Goal: Transaction & Acquisition: Purchase product/service

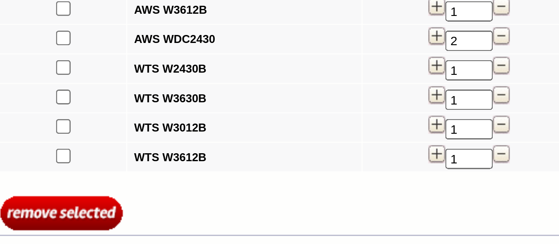
scroll to position [168, 0]
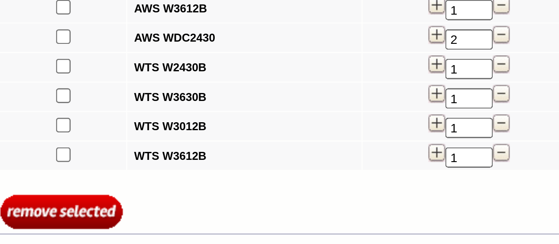
click at [356, 157] on img at bounding box center [359, 159] width 7 height 7
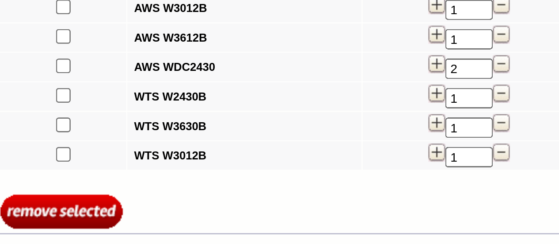
click at [356, 159] on img at bounding box center [359, 159] width 7 height 7
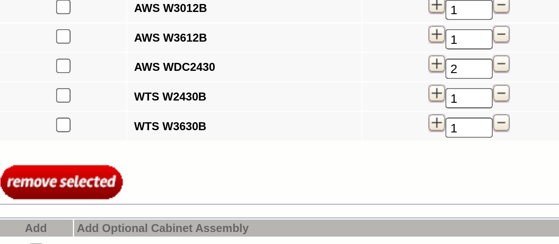
scroll to position [145, 0]
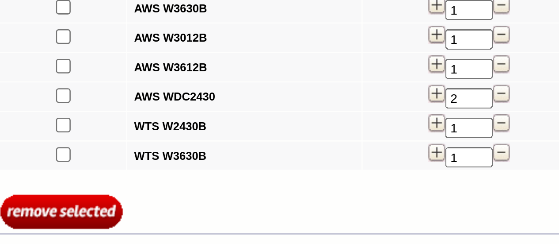
click at [185, 136] on input"] "checkbox" at bounding box center [188, 137] width 6 height 6
checkbox input"] "true"
click at [185, 147] on input"] "checkbox" at bounding box center [188, 148] width 6 height 6
checkbox input"] "true"
click at [185, 159] on input"] "checkbox" at bounding box center [188, 160] width 6 height 6
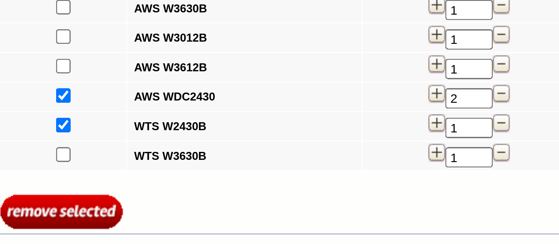
checkbox input"] "true"
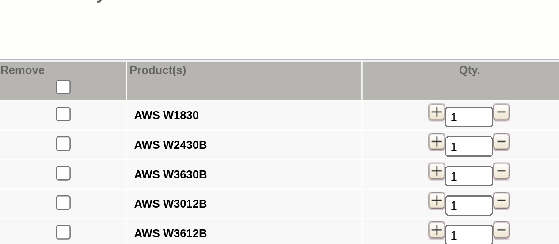
scroll to position [114, 0]
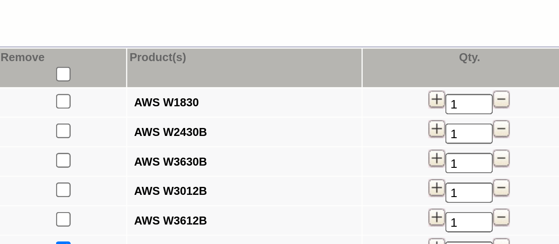
click at [185, 108] on input"] "checkbox" at bounding box center [188, 110] width 6 height 6
checkbox input"] "true"
click at [185, 122] on input"] "checkbox" at bounding box center [188, 122] width 6 height 6
checkbox input"] "true"
click at [185, 134] on input"] "checkbox" at bounding box center [188, 133] width 6 height 6
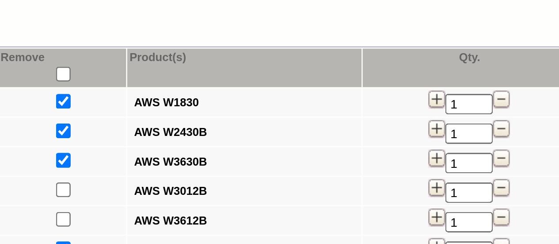
click at [185, 134] on input"] "checkbox" at bounding box center [188, 133] width 6 height 6
checkbox input"] "true"
click at [185, 111] on input"] "checkbox" at bounding box center [188, 110] width 6 height 6
checkbox input"] "false"
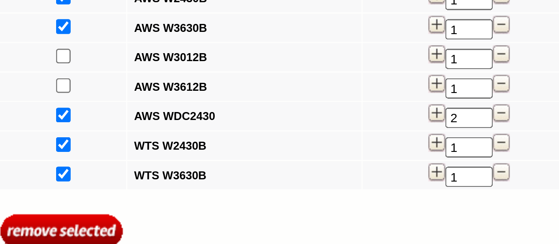
click at [177, 212] on input "image" at bounding box center [187, 213] width 48 height 15
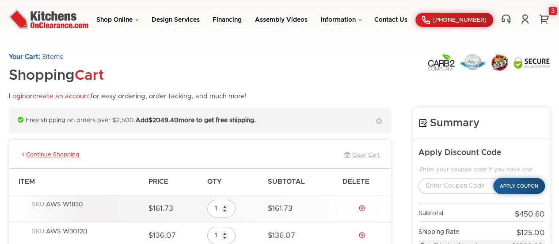
click at [37, 229] on span "SKU:" at bounding box center [39, 231] width 14 height 6
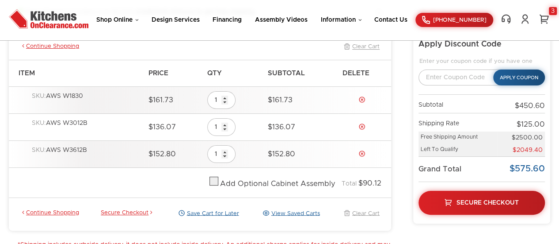
scroll to position [109, 0]
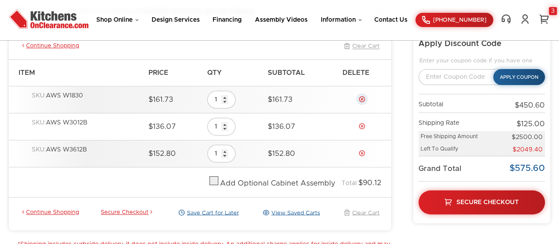
click at [361, 97] on link "Delete" at bounding box center [362, 99] width 7 height 7
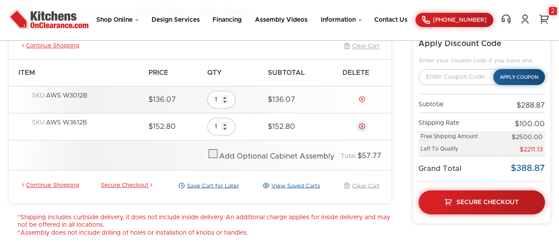
click at [363, 123] on link "Delete" at bounding box center [362, 125] width 7 height 7
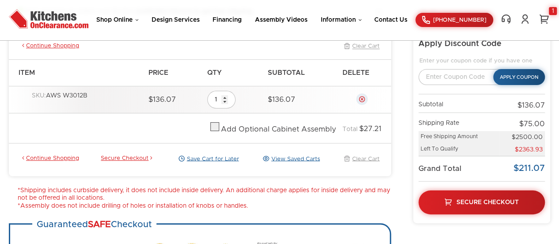
click at [364, 97] on link "Delete" at bounding box center [362, 99] width 7 height 7
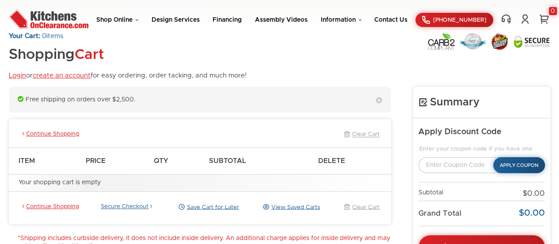
scroll to position [24, 0]
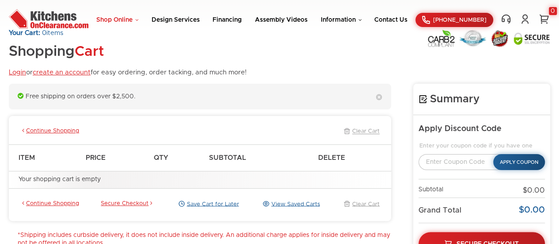
click at [122, 18] on link "Shop Online" at bounding box center [117, 20] width 42 height 6
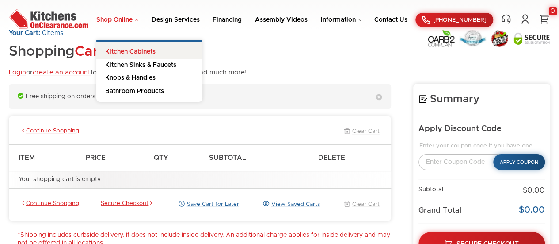
click at [117, 51] on link "Kitchen Cabinets" at bounding box center [149, 50] width 106 height 17
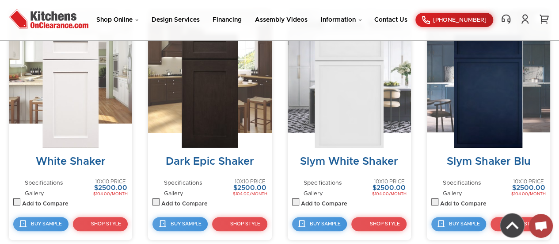
scroll to position [385, 0]
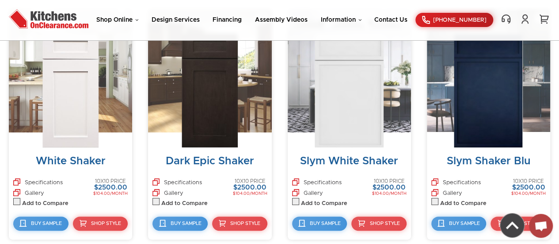
click at [68, 95] on img at bounding box center [70, 91] width 56 height 114
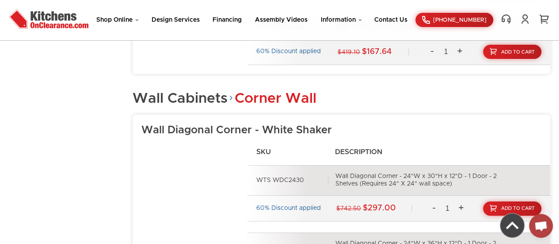
scroll to position [4582, 0]
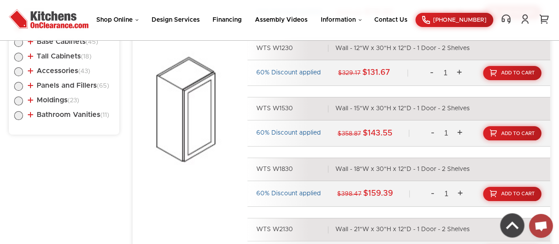
scroll to position [497, 0]
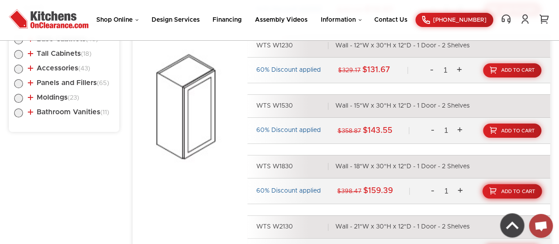
click at [501, 187] on link "Add To Cart" at bounding box center [513, 191] width 60 height 15
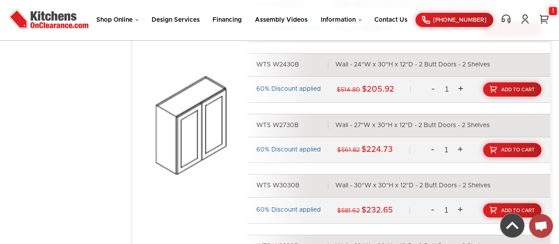
scroll to position [854, 0]
click at [503, 147] on span "Add To Cart" at bounding box center [518, 149] width 34 height 5
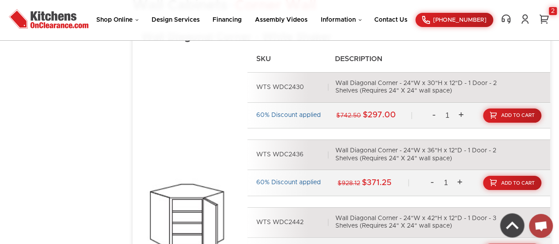
scroll to position [4674, 0]
click at [509, 108] on link "Add To Cart" at bounding box center [513, 115] width 60 height 15
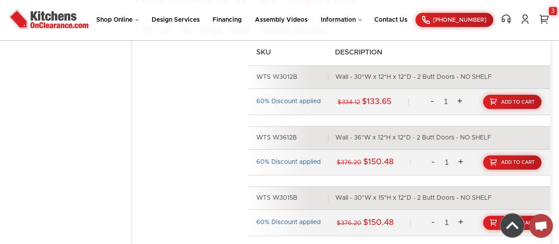
scroll to position [2679, 0]
click at [547, 17] on link "3" at bounding box center [544, 19] width 12 height 11
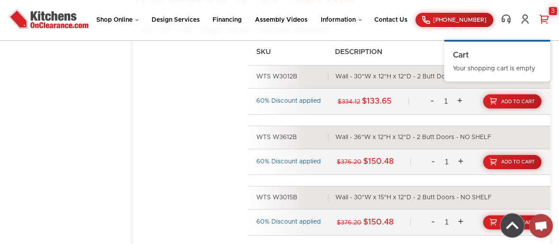
click at [547, 17] on link "3" at bounding box center [544, 19] width 12 height 11
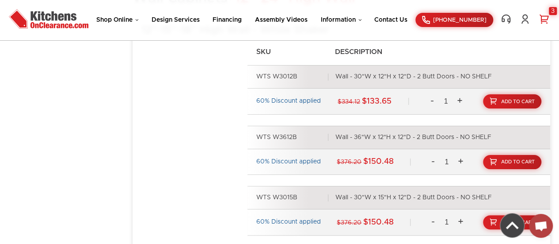
click at [544, 18] on link "3" at bounding box center [544, 19] width 12 height 11
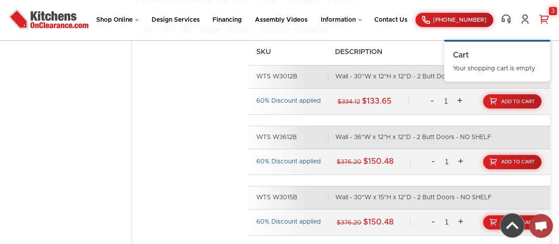
click at [550, 10] on div "3" at bounding box center [553, 11] width 8 height 8
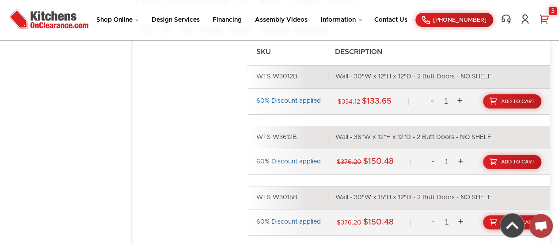
click at [556, 8] on div "3" at bounding box center [553, 11] width 8 height 8
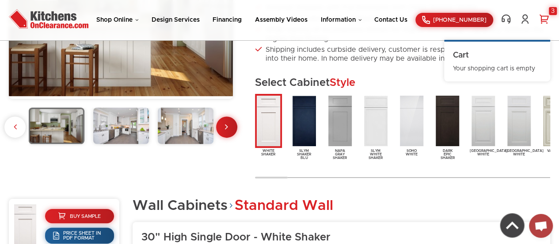
scroll to position [208, 0]
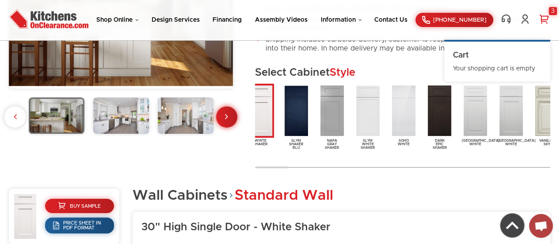
click at [226, 113] on icon at bounding box center [226, 116] width 3 height 9
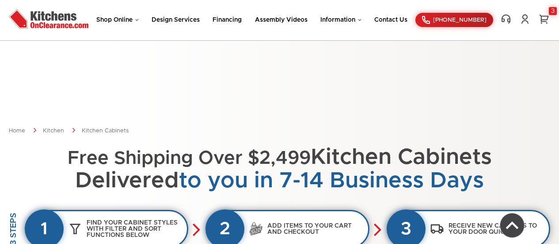
scroll to position [385, 0]
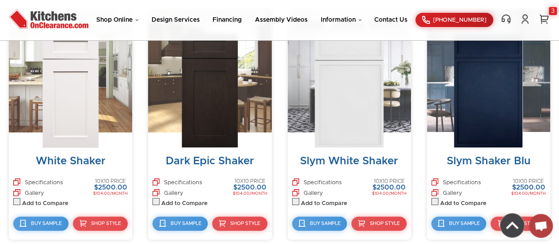
click at [68, 125] on img at bounding box center [70, 91] width 56 height 114
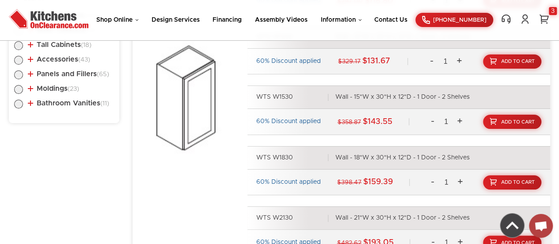
scroll to position [506, 0]
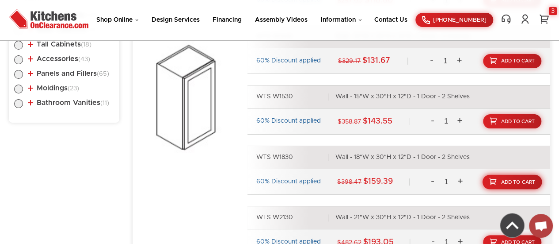
click at [520, 180] on span "Add To Cart" at bounding box center [518, 181] width 34 height 5
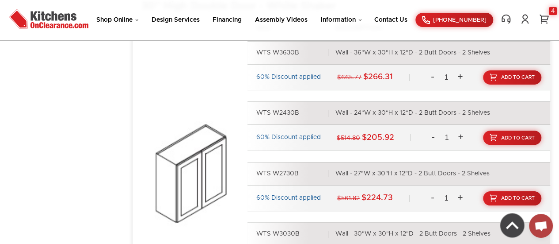
scroll to position [806, 0]
click at [511, 195] on span "Add To Cart" at bounding box center [518, 197] width 34 height 5
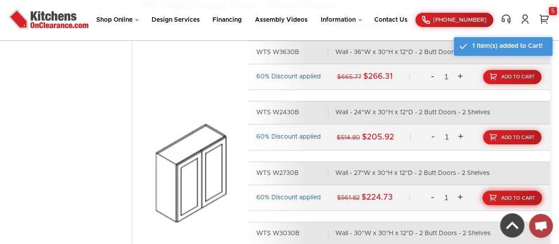
click at [511, 195] on span "Add To Cart" at bounding box center [518, 197] width 34 height 5
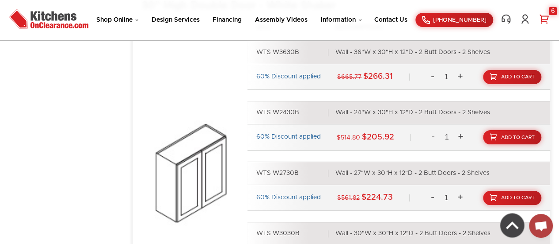
click at [545, 18] on link "6" at bounding box center [544, 19] width 12 height 11
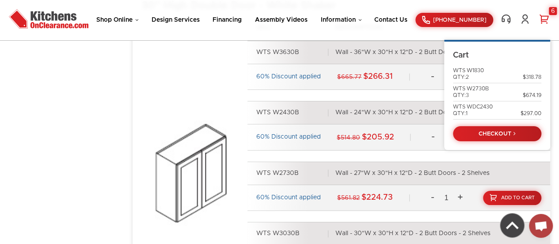
click at [496, 87] on link "WTS W2730B QTY:3 $674.19" at bounding box center [497, 91] width 88 height 13
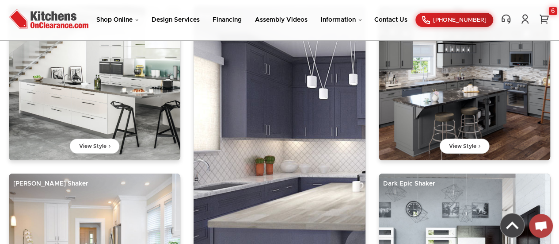
scroll to position [643, 0]
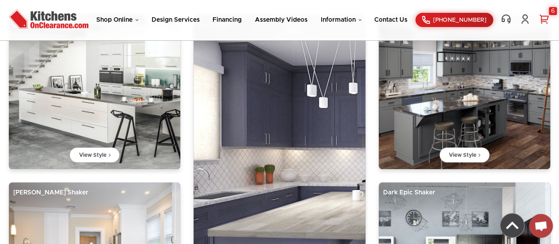
click at [546, 14] on link "6" at bounding box center [544, 19] width 12 height 11
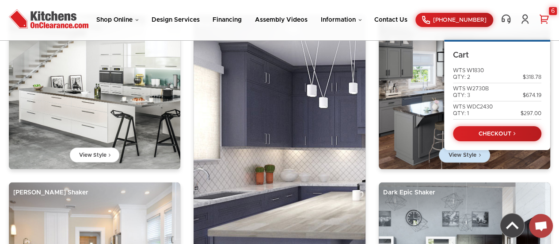
click at [474, 159] on link "View Style" at bounding box center [464, 154] width 51 height 15
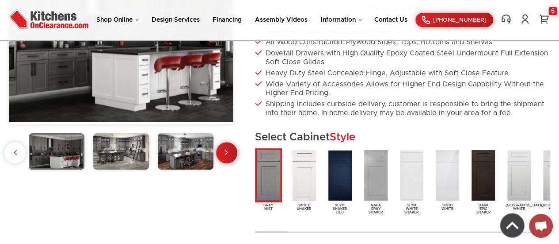
scroll to position [173, 0]
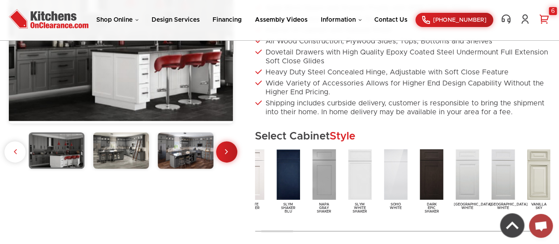
click at [555, 8] on div "6" at bounding box center [553, 11] width 8 height 8
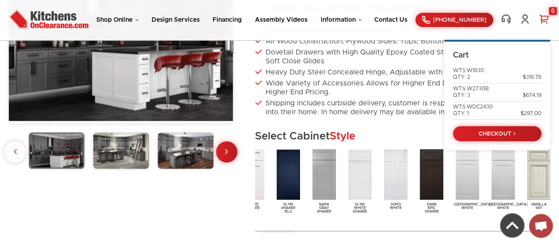
click at [455, 91] on div "WTS W2730B QTY: 3" at bounding box center [471, 91] width 36 height 13
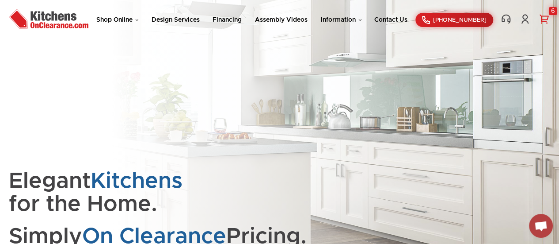
click at [551, 11] on div "6" at bounding box center [553, 11] width 8 height 8
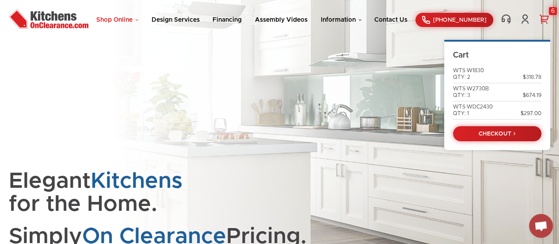
click at [118, 21] on link "Shop Online" at bounding box center [117, 20] width 42 height 6
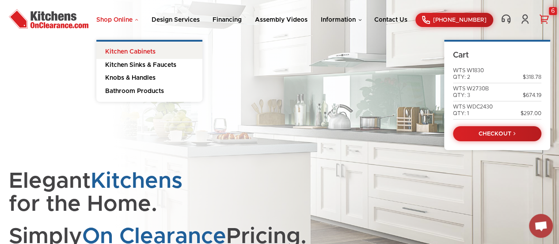
click at [117, 49] on link "Kitchen Cabinets" at bounding box center [149, 50] width 106 height 17
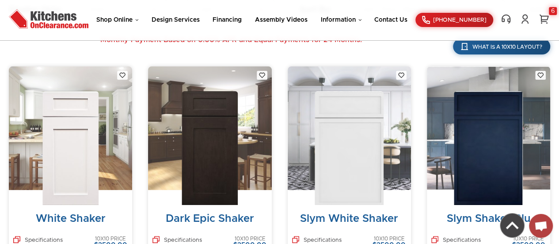
scroll to position [328, 0]
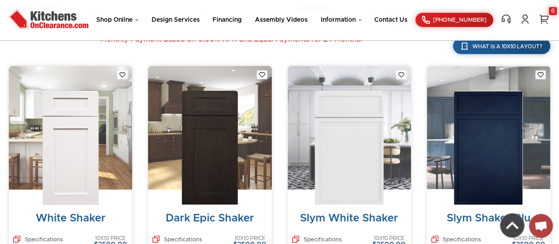
click at [75, 159] on img at bounding box center [70, 148] width 56 height 114
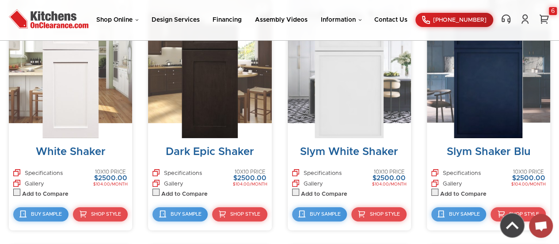
scroll to position [395, 0]
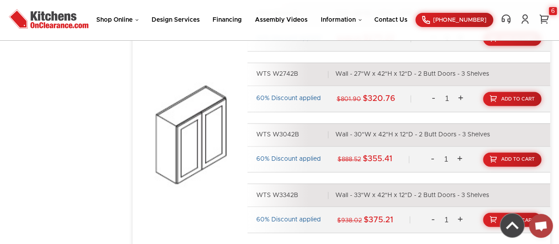
scroll to position [2327, 0]
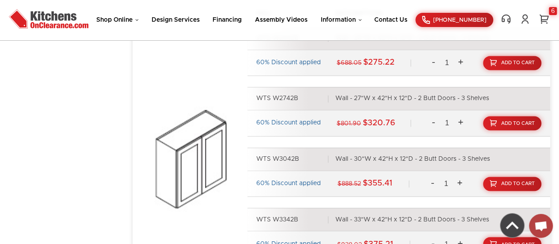
click at [516, 228] on img at bounding box center [513, 225] width 24 height 24
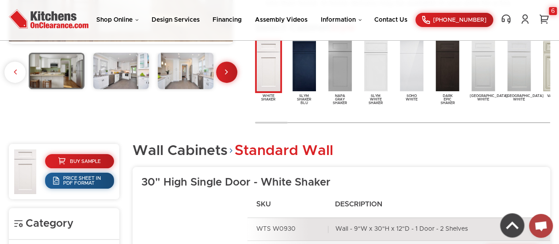
scroll to position [0, 0]
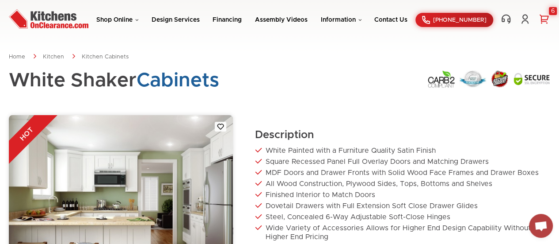
click at [553, 11] on div "6" at bounding box center [553, 11] width 8 height 8
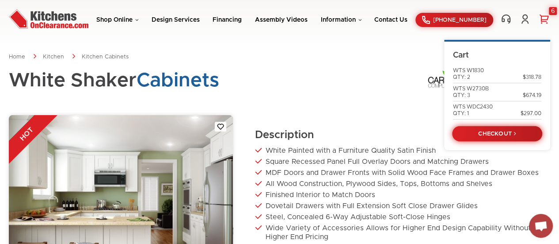
click at [491, 128] on link "CHECKOUT" at bounding box center [497, 133] width 90 height 15
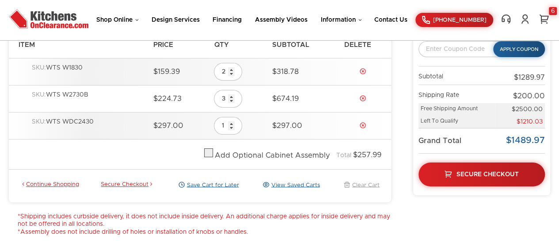
scroll to position [141, 0]
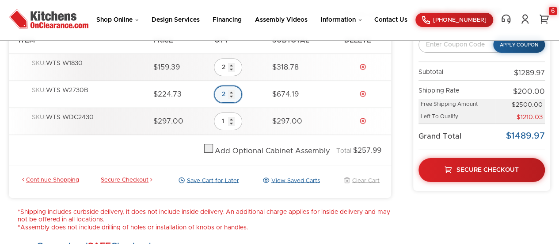
type input "2"
click at [234, 95] on input "2" at bounding box center [228, 94] width 28 height 18
type input "1"
click at [234, 95] on input "1" at bounding box center [228, 94] width 28 height 18
type input "1"
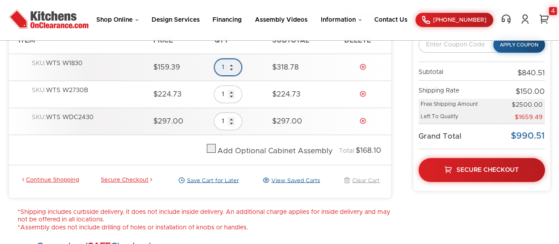
click at [232, 69] on input "1" at bounding box center [228, 67] width 28 height 18
click at [363, 66] on link "Delete" at bounding box center [363, 66] width 7 height 7
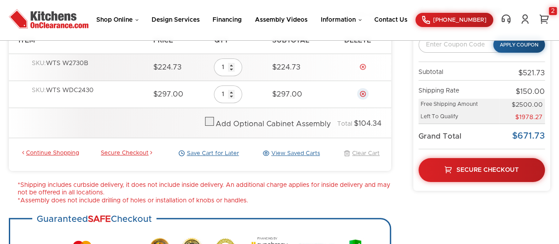
click at [361, 95] on link "Delete" at bounding box center [363, 93] width 7 height 7
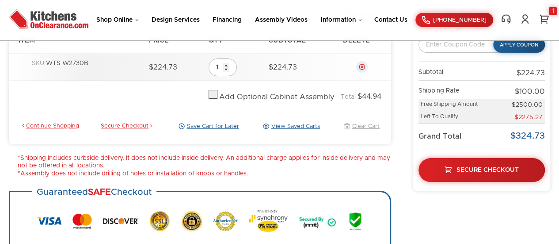
click at [361, 65] on link "Delete" at bounding box center [362, 66] width 7 height 7
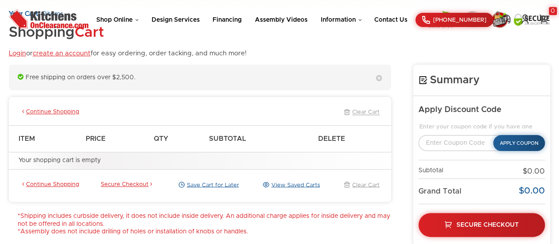
scroll to position [0, 0]
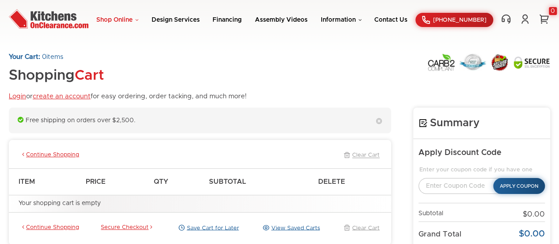
click at [110, 19] on link "Shop Online" at bounding box center [117, 20] width 42 height 6
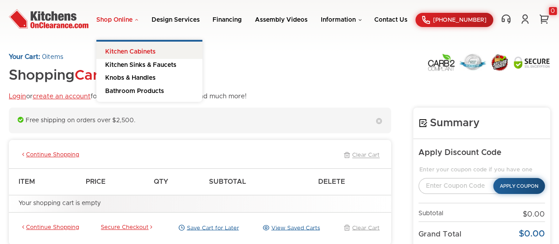
click at [111, 50] on link "Kitchen Cabinets" at bounding box center [149, 50] width 106 height 17
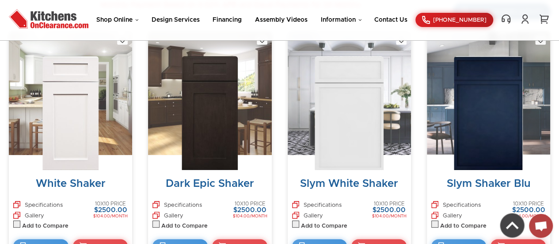
scroll to position [363, 0]
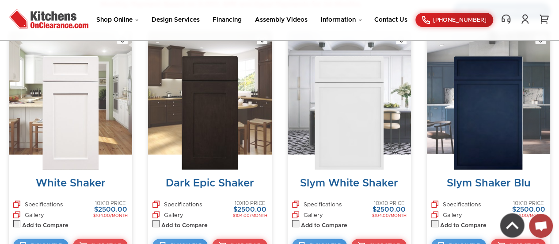
click at [89, 131] on img at bounding box center [70, 113] width 56 height 114
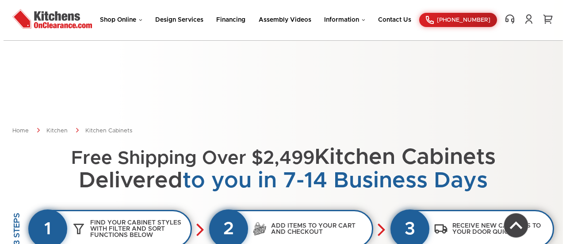
scroll to position [362, 0]
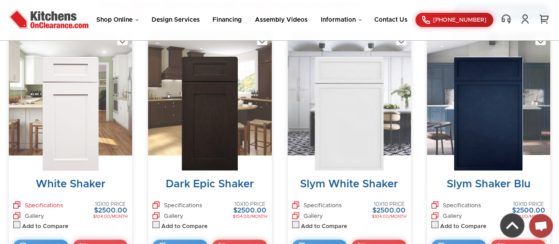
click at [33, 202] on link "Specifications" at bounding box center [38, 206] width 50 height 10
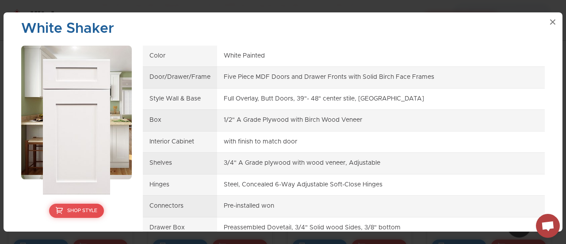
scroll to position [80, 0]
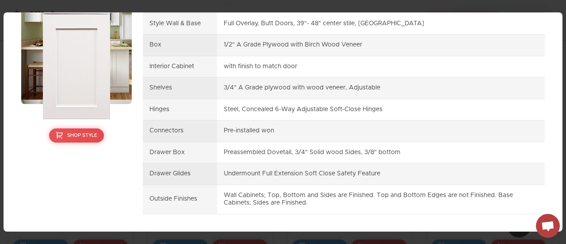
click at [235, 230] on div "White Shaker Shop Style Color White Painted Door/Drawer/Frame Five Piece MDF Do…" at bounding box center [283, 121] width 559 height 219
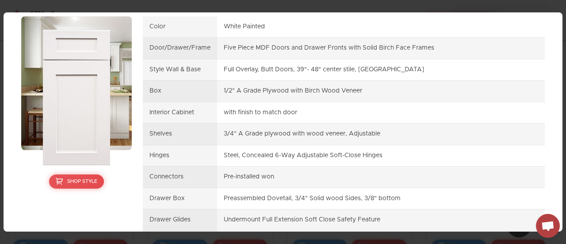
scroll to position [0, 0]
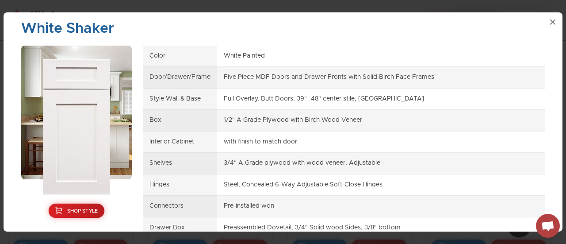
click at [78, 207] on link "Shop Style" at bounding box center [77, 210] width 56 height 15
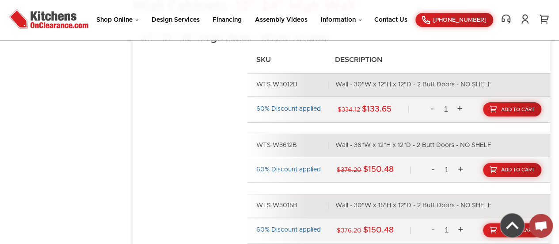
scroll to position [2668, 0]
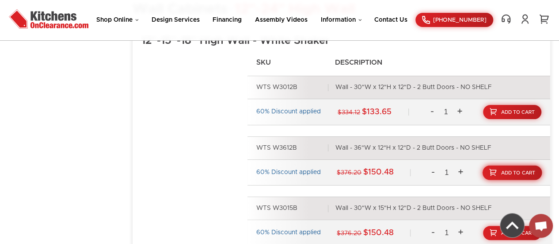
click at [498, 167] on link "Add To Cart" at bounding box center [513, 172] width 60 height 15
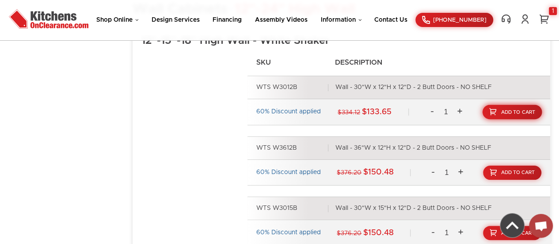
click at [521, 110] on span "Add To Cart" at bounding box center [518, 112] width 34 height 5
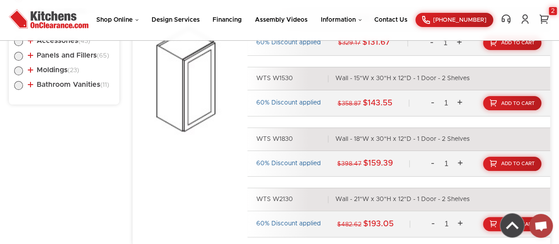
scroll to position [524, 0]
click at [500, 162] on link "Add To Cart" at bounding box center [513, 163] width 60 height 15
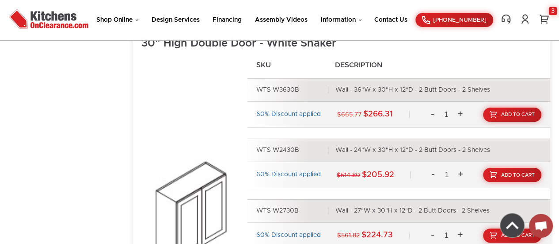
click at [500, 162] on div "60% Discount applied $514.80 $205.92 - 1 + Add To Cart" at bounding box center [399, 175] width 303 height 26
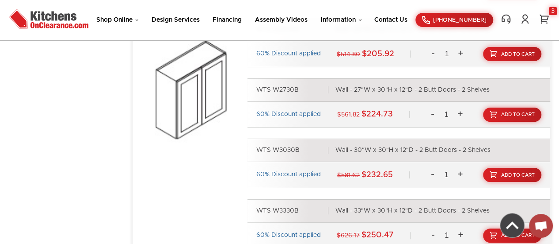
scroll to position [890, 0]
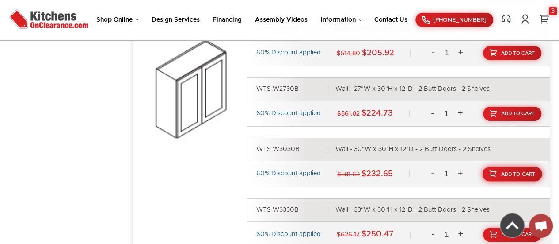
click at [500, 176] on link "Add To Cart" at bounding box center [513, 174] width 60 height 15
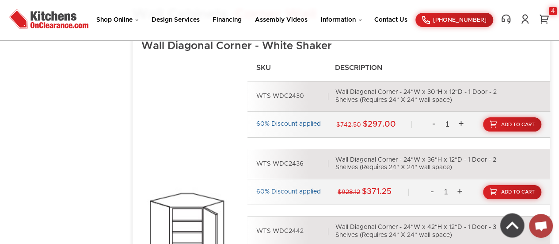
scroll to position [5523, 0]
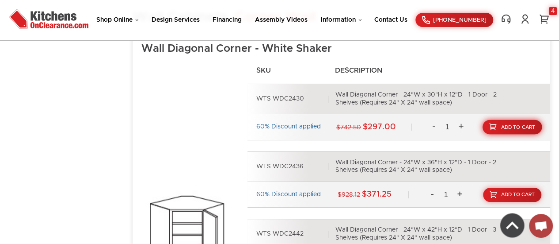
click at [510, 120] on link "Add To Cart" at bounding box center [513, 127] width 60 height 15
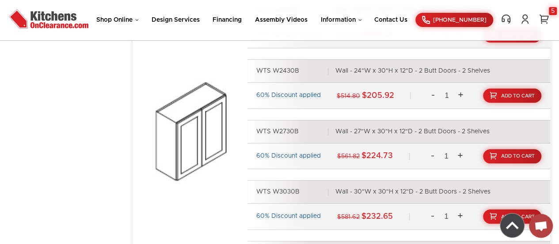
scroll to position [848, 0]
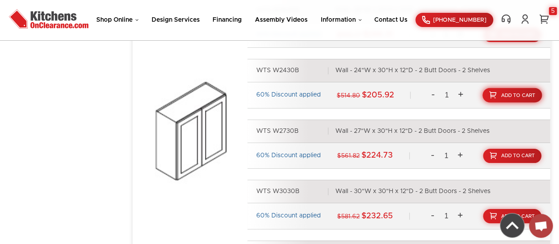
click at [507, 93] on span "Add To Cart" at bounding box center [518, 95] width 34 height 5
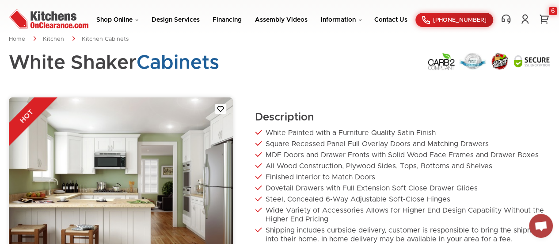
scroll to position [0, 0]
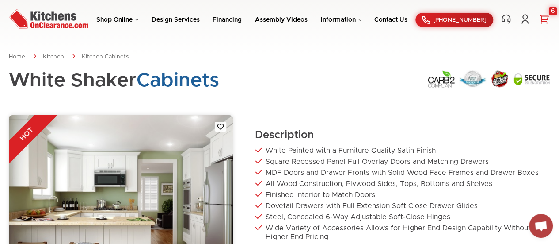
click at [547, 16] on link "6" at bounding box center [544, 19] width 12 height 11
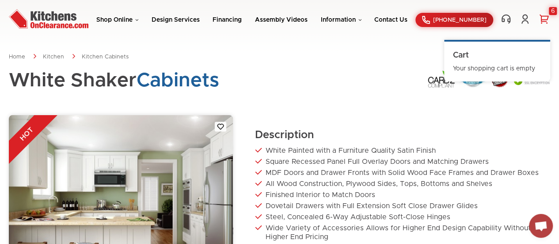
click at [553, 11] on div "6" at bounding box center [553, 11] width 8 height 8
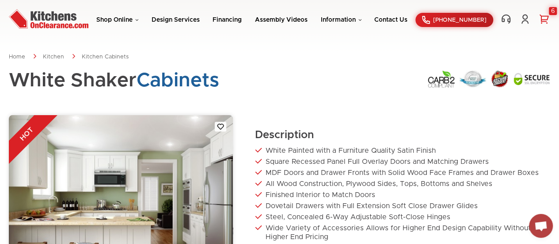
click at [553, 11] on div "6" at bounding box center [553, 11] width 8 height 8
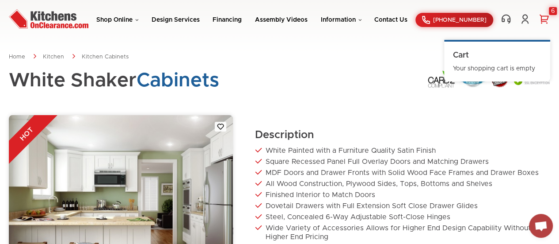
click at [553, 11] on div "6" at bounding box center [553, 11] width 8 height 8
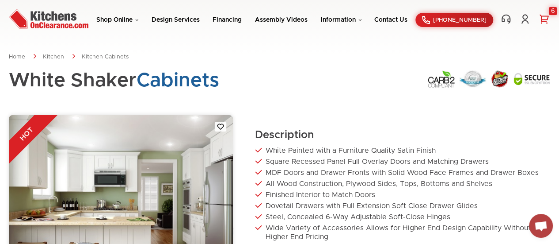
click at [553, 11] on div "6" at bounding box center [553, 11] width 8 height 8
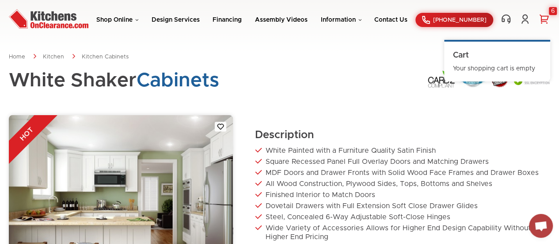
click at [553, 11] on div "6" at bounding box center [553, 11] width 8 height 8
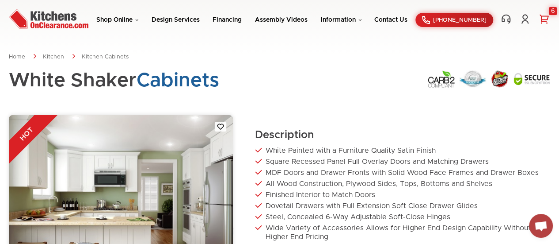
click at [553, 11] on div "6" at bounding box center [553, 11] width 8 height 8
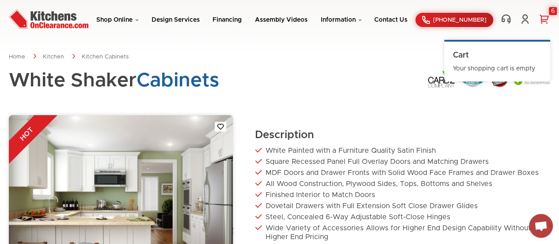
click at [553, 11] on div "6" at bounding box center [553, 11] width 8 height 8
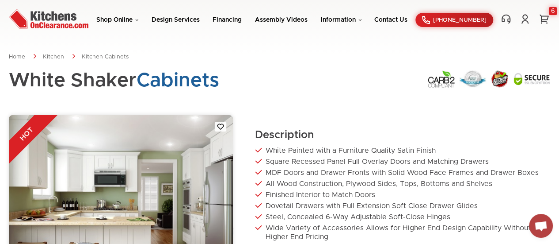
drag, startPoint x: 388, startPoint y: 71, endPoint x: 414, endPoint y: 96, distance: 35.7
click at [414, 96] on div "White Shaker Cabinets" at bounding box center [280, 86] width 542 height 32
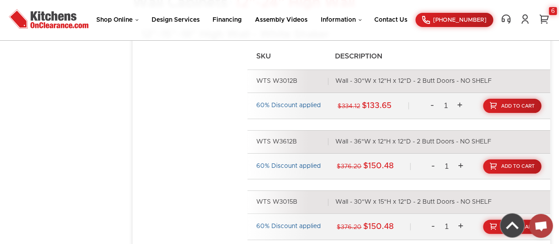
scroll to position [2664, 0]
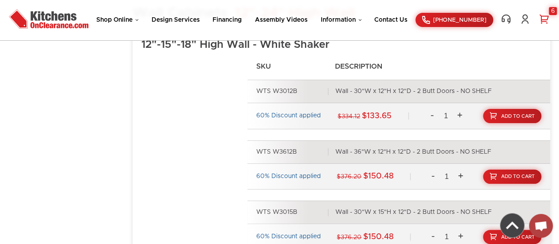
click at [553, 8] on div "6" at bounding box center [553, 11] width 8 height 8
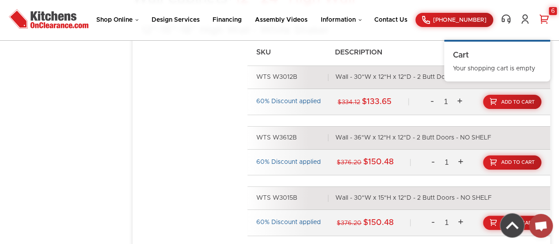
scroll to position [2678, 0]
click at [106, 21] on link "Shop Online" at bounding box center [117, 20] width 42 height 6
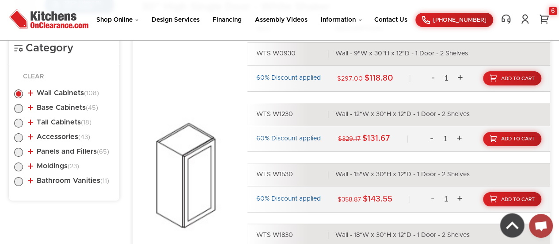
scroll to position [429, 0]
click at [17, 108] on label at bounding box center [18, 110] width 9 height 7
radio input "true"
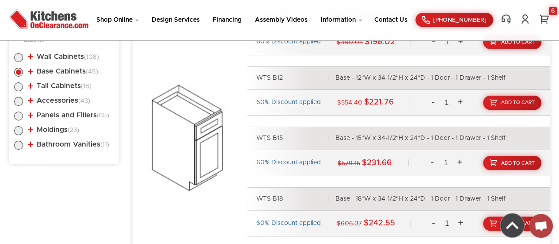
scroll to position [465, 0]
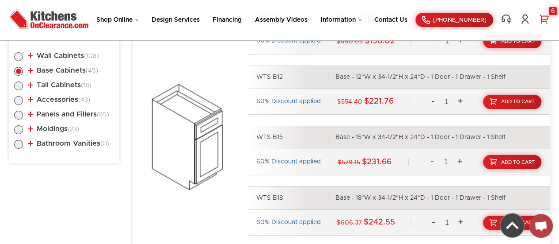
click at [551, 10] on div "6" at bounding box center [553, 11] width 8 height 8
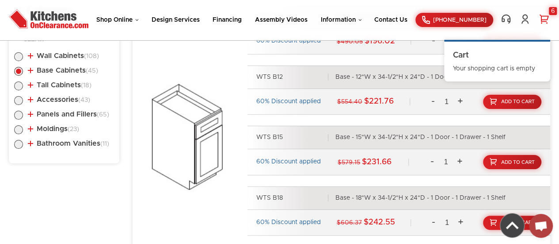
click at [368, 113] on div "60% Discount applied $554.40 $221.76 - 1 + Add To Cart" at bounding box center [399, 102] width 303 height 26
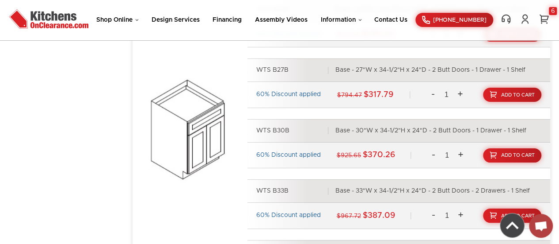
scroll to position [851, 0]
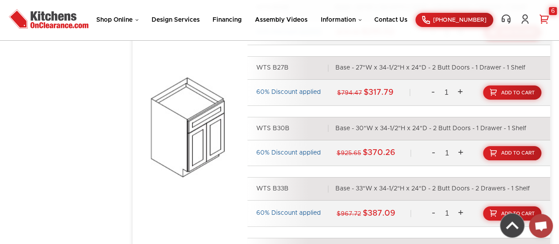
click at [553, 11] on div "6" at bounding box center [553, 11] width 8 height 8
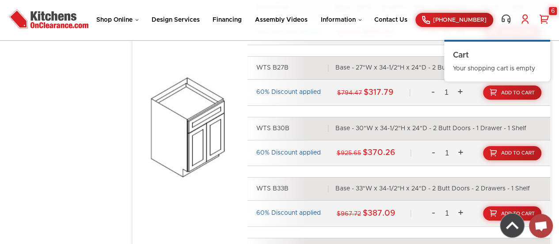
click at [525, 21] on link at bounding box center [525, 19] width 12 height 11
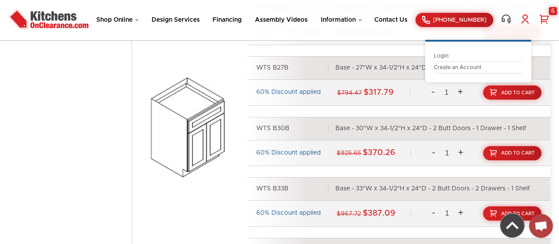
click at [466, 63] on li "Create an Account" at bounding box center [478, 67] width 88 height 11
click at [456, 67] on link "Create an Account" at bounding box center [478, 67] width 88 height 7
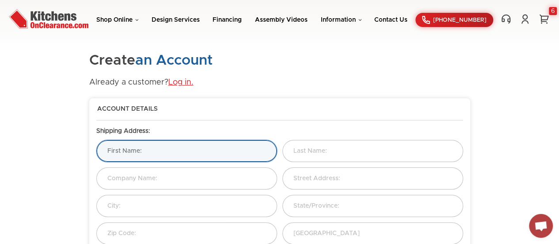
click at [115, 154] on input "text" at bounding box center [186, 151] width 181 height 22
type input "[PERSON_NAME]"
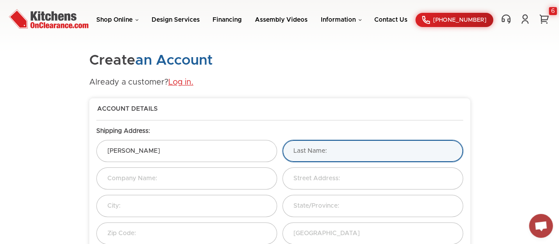
click at [337, 157] on input "text" at bounding box center [373, 151] width 181 height 22
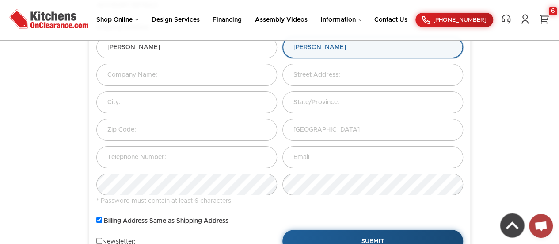
scroll to position [101, 0]
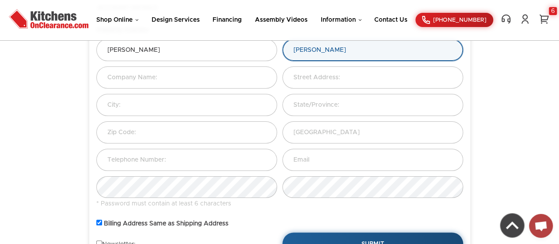
type input "[PERSON_NAME]"
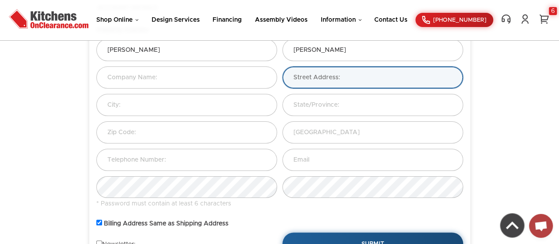
click at [301, 80] on input "text" at bounding box center [373, 77] width 181 height 22
type input "[STREET_ADDRESS]"
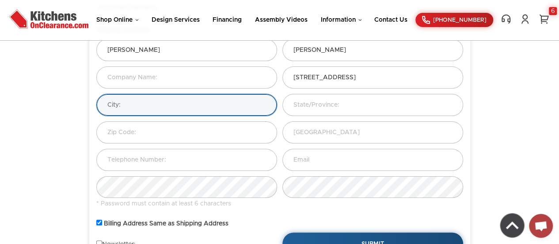
click at [169, 105] on input "text" at bounding box center [186, 105] width 181 height 22
type input "Yonkers"
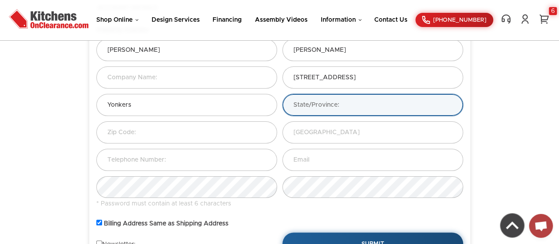
click at [306, 108] on input "text" at bounding box center [373, 105] width 181 height 22
type input "NY"
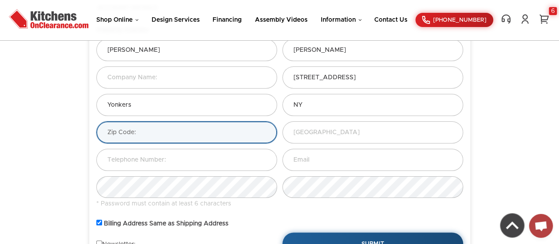
click at [185, 130] on input "text" at bounding box center [186, 132] width 181 height 22
type input "10703"
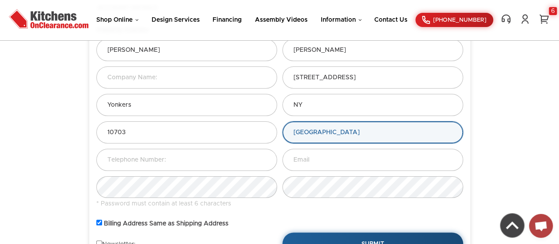
click at [316, 134] on select "Please Select Afghanistan Albania Algeria American Samoa Andorra Angola Anguill…" at bounding box center [373, 132] width 181 height 22
click at [283, 121] on select "Please Select Afghanistan Albania Algeria American Samoa Andorra Angola Anguill…" at bounding box center [373, 132] width 181 height 22
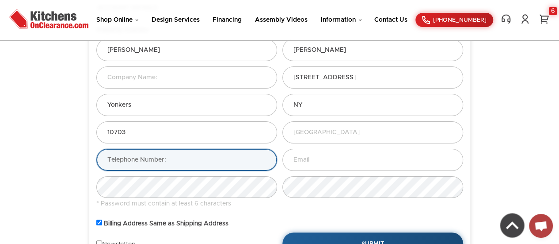
click at [151, 165] on input "text" at bounding box center [186, 160] width 181 height 22
type input "929-307-5244"
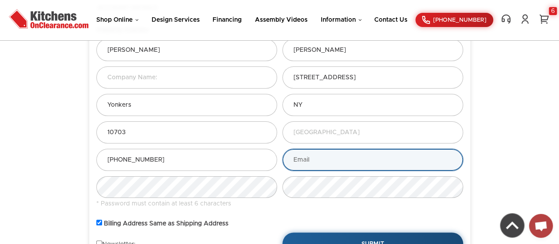
click at [325, 157] on input "text" at bounding box center [373, 160] width 181 height 22
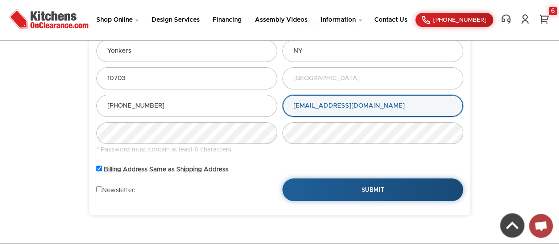
scroll to position [155, 0]
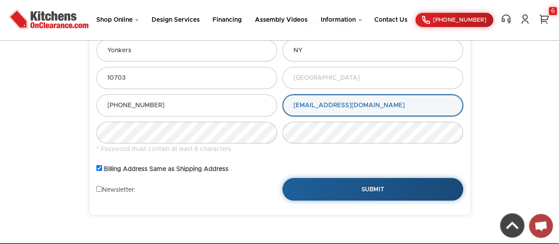
type input "[EMAIL_ADDRESS][DOMAIN_NAME]"
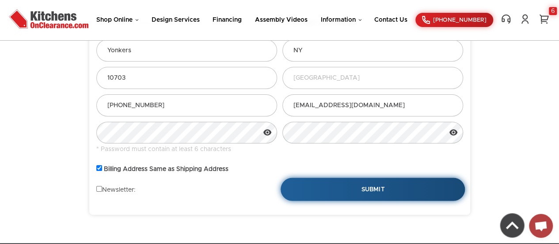
click at [387, 187] on button "Submit" at bounding box center [372, 188] width 184 height 23
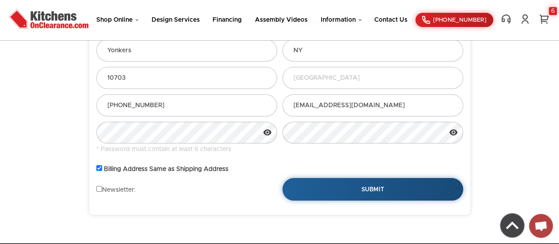
click at [268, 128] on icon at bounding box center [267, 132] width 9 height 9
click at [453, 131] on icon at bounding box center [453, 132] width 2 height 2
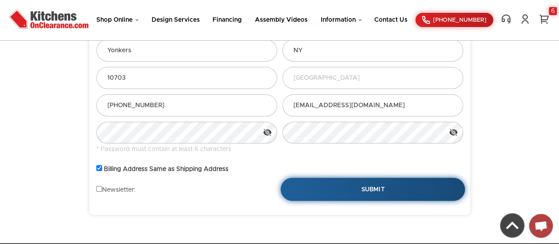
click at [387, 189] on button "Submit" at bounding box center [372, 188] width 184 height 23
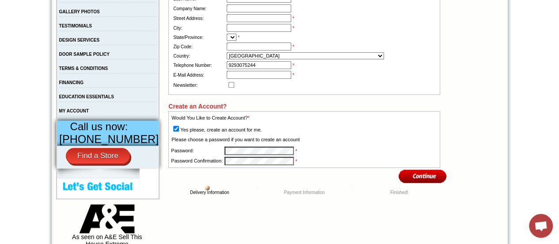
scroll to position [273, 0]
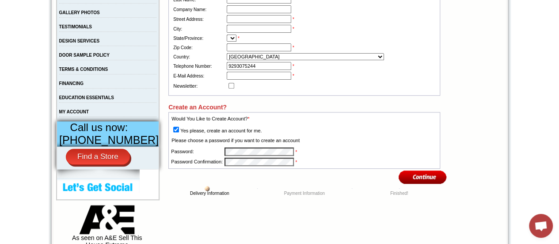
drag, startPoint x: 240, startPoint y: 82, endPoint x: 272, endPoint y: 100, distance: 37.2
click at [272, 100] on tbody "Order Form Your E-Mail Address already exists in our records - please log in wi…" at bounding box center [304, 33] width 272 height 272
type input "[EMAIL_ADDRESS][DOMAIN_NAME]"
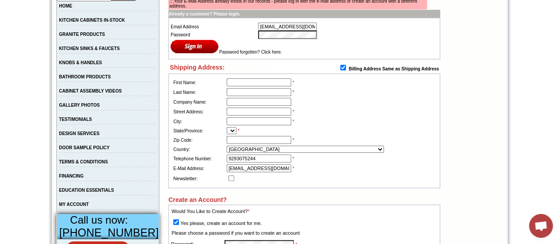
scroll to position [180, 0]
click at [243, 82] on input "text" at bounding box center [259, 83] width 65 height 8
type input "[PERSON_NAME]"
click at [254, 95] on input "text" at bounding box center [259, 92] width 65 height 8
click at [255, 96] on input "text" at bounding box center [259, 92] width 65 height 8
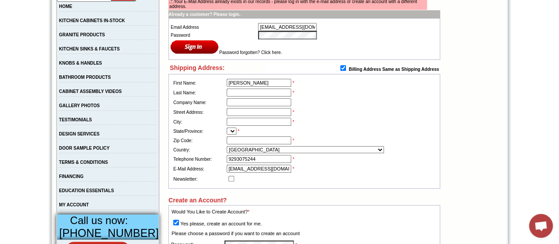
type input "[PERSON_NAME]"
click at [248, 106] on input "text" at bounding box center [259, 102] width 65 height 8
click at [241, 116] on input "text" at bounding box center [259, 112] width 65 height 8
type input "[STREET_ADDRESS]"
click at [256, 122] on input "text" at bounding box center [259, 122] width 65 height 8
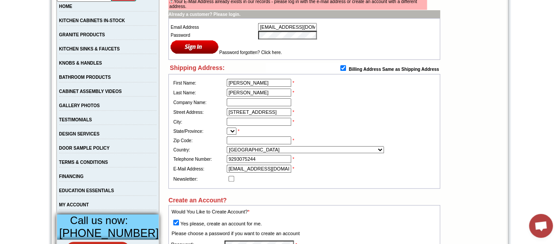
type input "Yonkers"
click at [239, 144] on input "text" at bounding box center [259, 140] width 65 height 8
type input "10703"
click at [237, 134] on select at bounding box center [232, 130] width 10 height 7
click at [251, 163] on input "9293075244" at bounding box center [259, 159] width 65 height 8
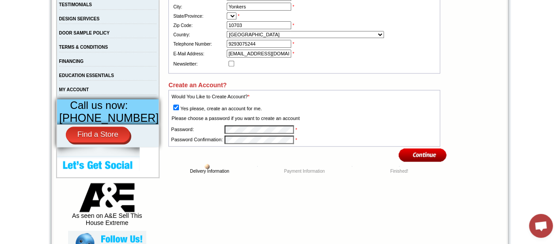
scroll to position [296, 0]
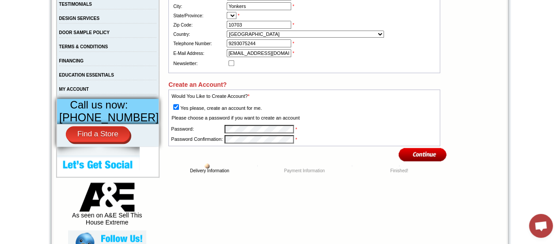
click at [431, 158] on input "image" at bounding box center [423, 154] width 48 height 15
click at [237, 19] on select at bounding box center [232, 15] width 10 height 7
click at [237, 18] on select at bounding box center [232, 15] width 10 height 7
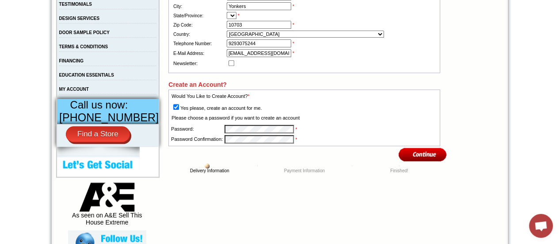
click at [237, 19] on select at bounding box center [232, 15] width 10 height 7
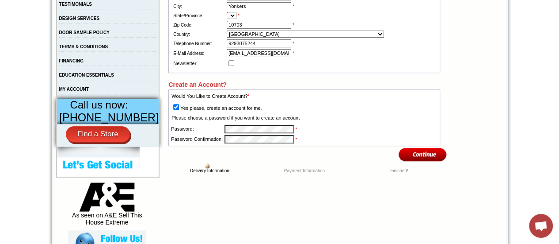
click at [237, 18] on select at bounding box center [232, 15] width 10 height 7
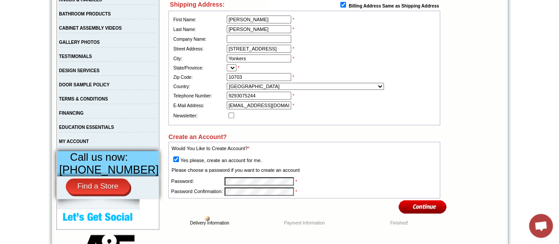
scroll to position [240, 0]
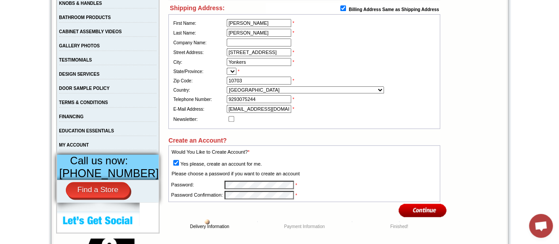
click at [237, 73] on select at bounding box center [232, 71] width 10 height 7
click at [426, 215] on input "image" at bounding box center [423, 210] width 48 height 15
click at [237, 75] on select at bounding box center [232, 71] width 10 height 7
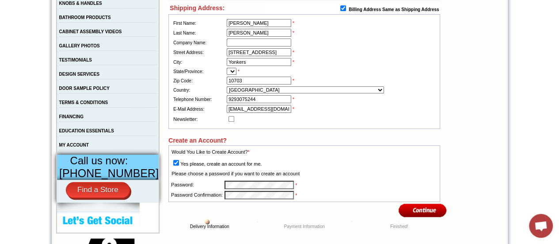
click at [237, 75] on select at bounding box center [232, 71] width 10 height 7
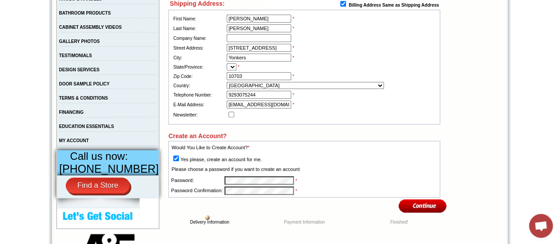
scroll to position [244, 0]
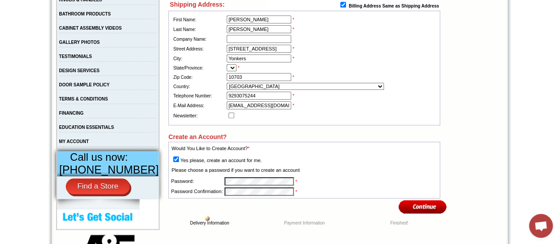
click at [238, 68] on td "*" at bounding box center [331, 67] width 211 height 9
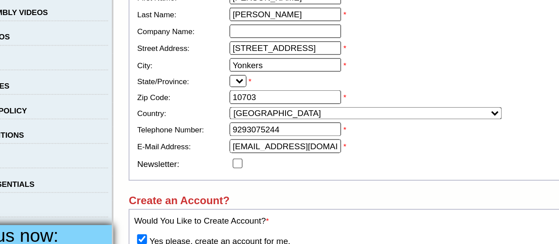
scroll to position [264, 0]
click at [237, 50] on select at bounding box center [232, 46] width 10 height 7
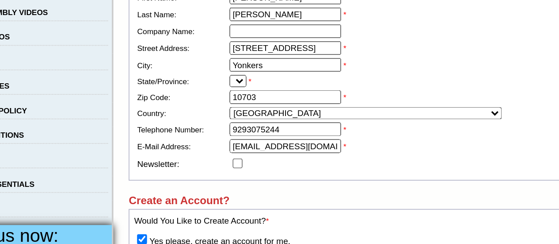
click at [237, 50] on select at bounding box center [232, 46] width 10 height 7
drag, startPoint x: 239, startPoint y: 52, endPoint x: 247, endPoint y: 39, distance: 14.5
click at [247, 39] on tbody "First Name: Evelyn * Last Name: Marmolejos * Company Name: Street Address: 140 …" at bounding box center [304, 47] width 264 height 107
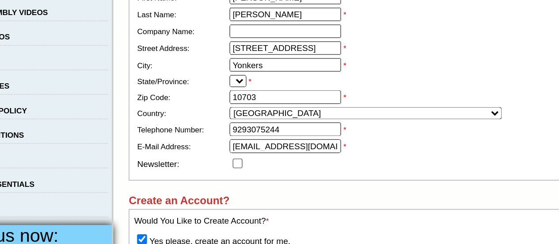
click at [247, 39] on input "Yonkers" at bounding box center [259, 38] width 65 height 8
click at [237, 50] on select at bounding box center [232, 46] width 10 height 7
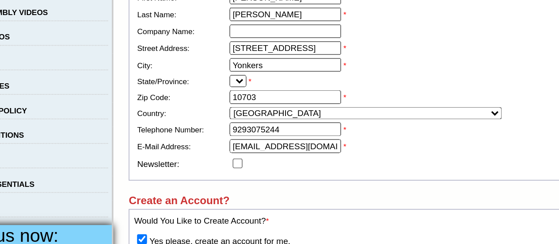
click at [237, 50] on select at bounding box center [232, 46] width 10 height 7
click at [189, 51] on td "State/Province:" at bounding box center [199, 46] width 54 height 9
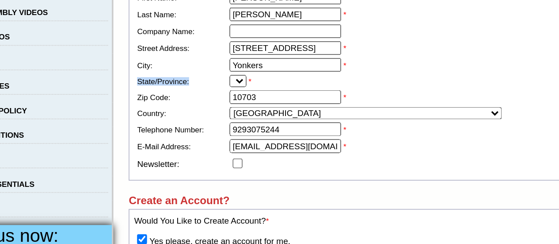
click at [237, 49] on select at bounding box center [232, 46] width 10 height 7
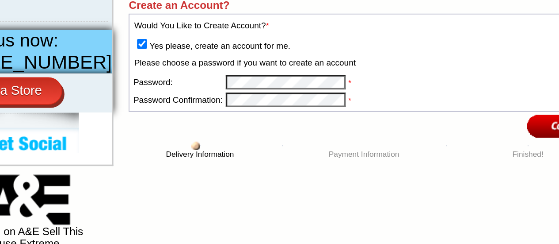
scroll to position [275, 0]
click at [410, 176] on input "image" at bounding box center [423, 175] width 48 height 15
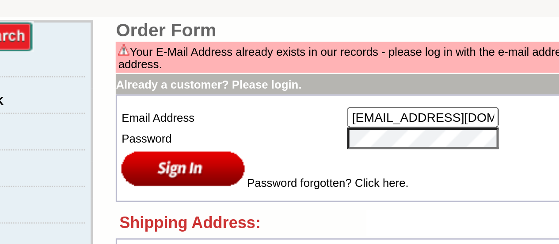
scroll to position [143, 0]
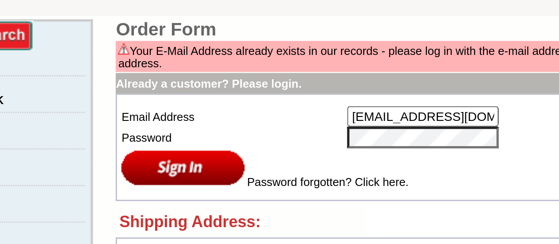
click at [268, 66] on input "[EMAIL_ADDRESS][DOMAIN_NAME]" at bounding box center [287, 65] width 59 height 8
click at [190, 84] on input "image" at bounding box center [195, 84] width 48 height 15
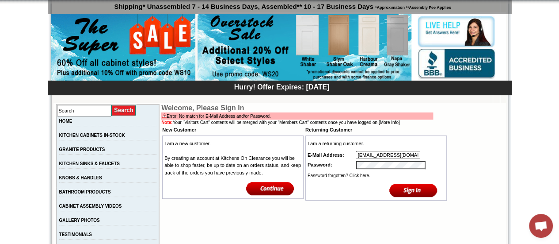
scroll to position [66, 0]
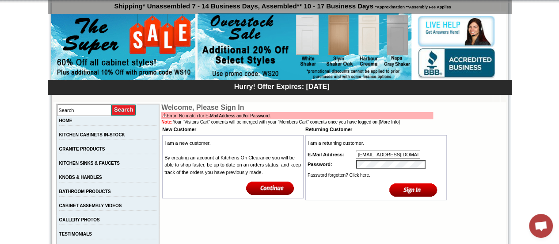
click at [410, 192] on input "image" at bounding box center [414, 189] width 48 height 15
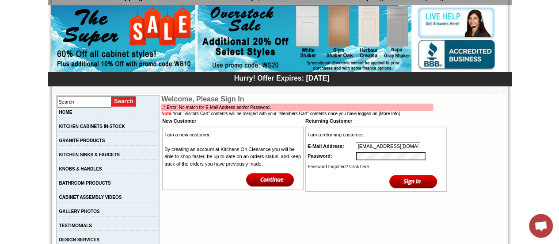
scroll to position [75, 0]
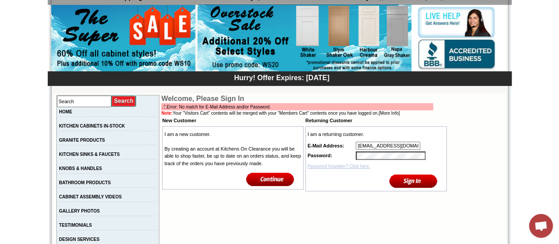
click at [351, 168] on link "Password forgotten? Click here." at bounding box center [339, 166] width 63 height 5
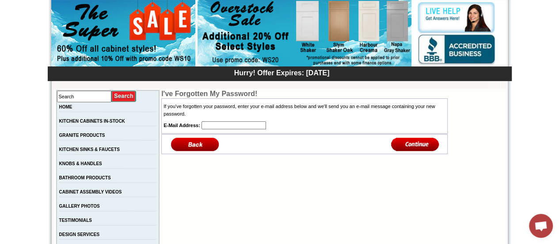
scroll to position [80, 0]
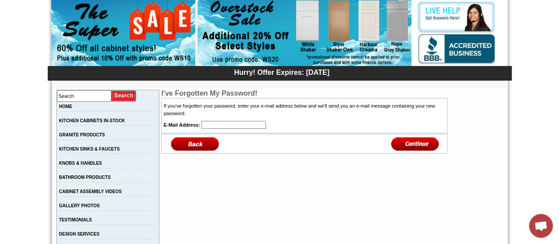
click at [205, 124] on input "text" at bounding box center [234, 125] width 65 height 8
type input "[EMAIL_ADDRESS][DOMAIN_NAME]"
click at [410, 142] on input "image" at bounding box center [415, 143] width 48 height 15
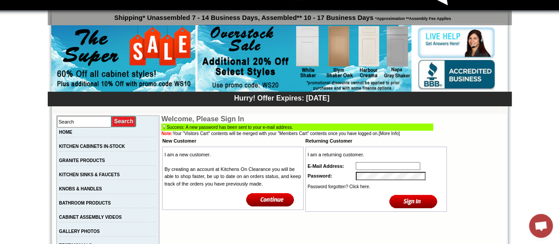
scroll to position [56, 0]
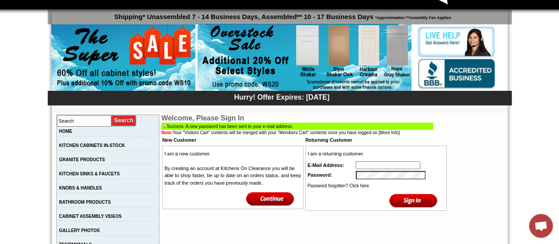
click at [371, 169] on input "text" at bounding box center [388, 165] width 65 height 8
type input "[EMAIL_ADDRESS][DOMAIN_NAME]"
click at [409, 201] on input "image" at bounding box center [414, 200] width 48 height 15
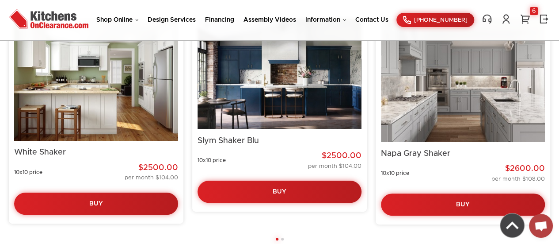
scroll to position [1694, 0]
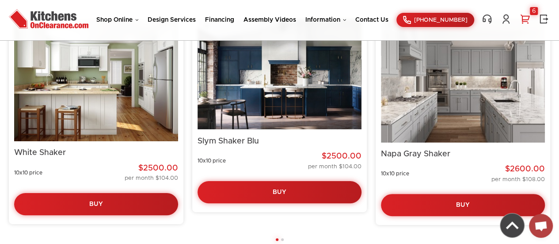
click at [532, 10] on div "6" at bounding box center [534, 11] width 8 height 8
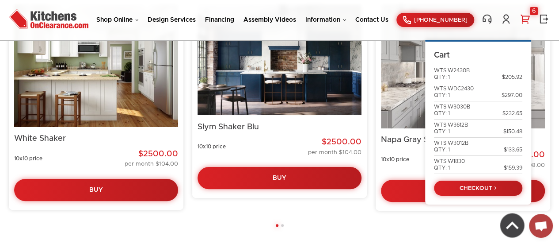
scroll to position [1708, 0]
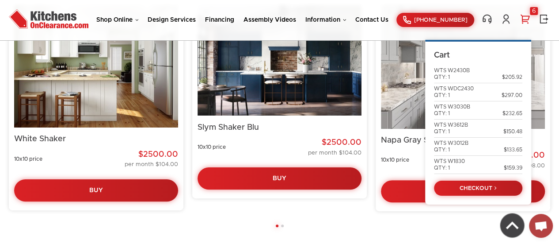
click at [352, 8] on div "Shop Online Kitchen Cabinets Kitchen Sinks & Faucets Knobs & Handles Bathroom P…" at bounding box center [279, 20] width 559 height 27
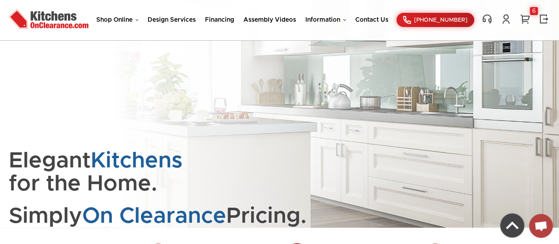
scroll to position [0, 0]
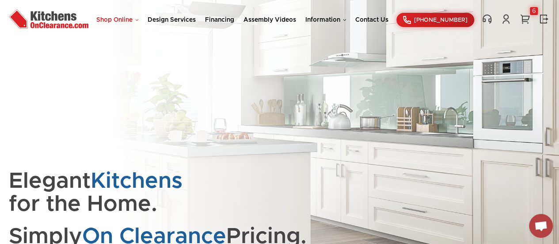
click at [128, 18] on link "Shop Online" at bounding box center [117, 20] width 42 height 6
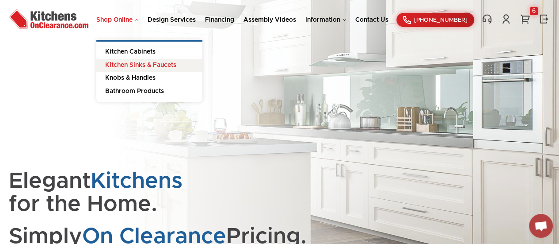
click at [122, 65] on link "Kitchen Sinks & Faucets" at bounding box center [149, 65] width 106 height 13
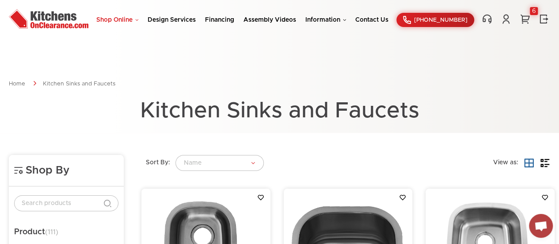
click at [111, 19] on link "Shop Online" at bounding box center [117, 20] width 42 height 6
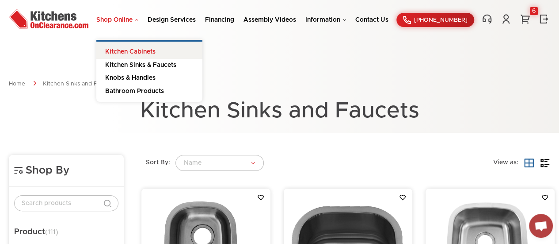
click at [114, 50] on link "Kitchen Cabinets" at bounding box center [149, 50] width 106 height 17
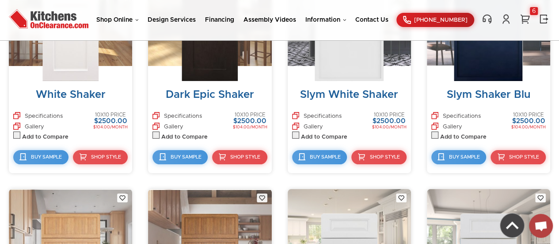
scroll to position [452, 0]
click at [101, 157] on span "Shop Style" at bounding box center [106, 156] width 31 height 5
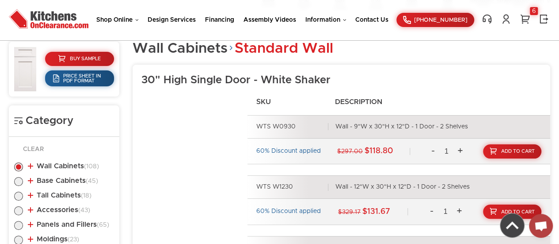
scroll to position [346, 0]
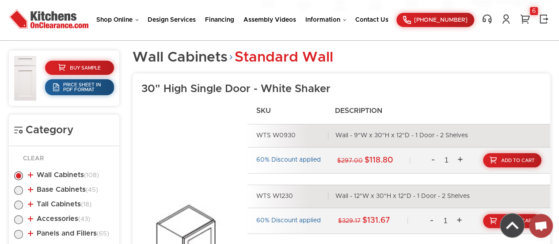
click at [17, 191] on label at bounding box center [18, 192] width 9 height 7
radio input "true"
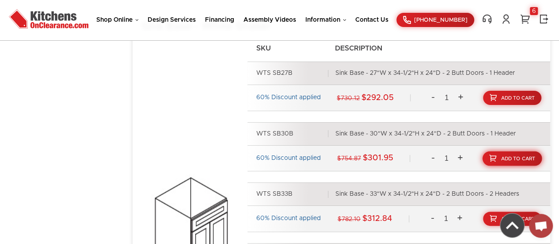
scroll to position [1627, 0]
click at [499, 155] on link "Add To Cart" at bounding box center [513, 158] width 60 height 15
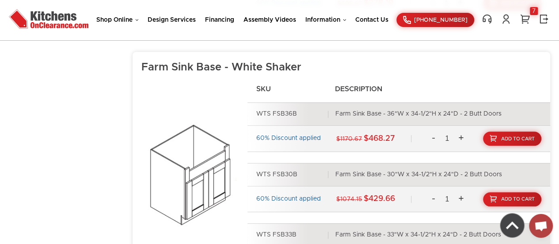
scroll to position [2024, 0]
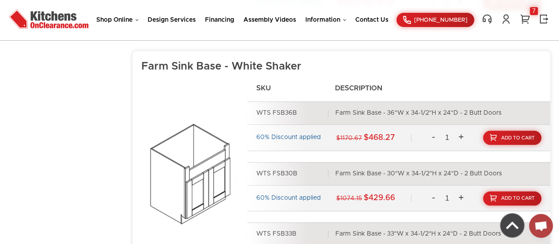
click at [499, 155] on ul "WTS FSB36B Farm Sink Base - 36"W x 34-1/2"H x 24"D - 2 Butt Doors 60% Discount …" at bounding box center [399, 186] width 303 height 170
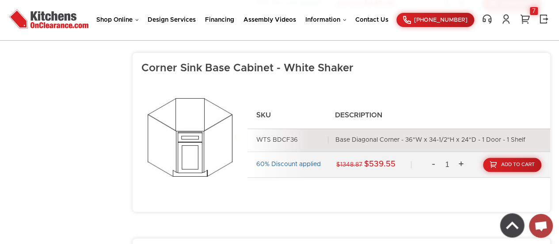
scroll to position [2279, 0]
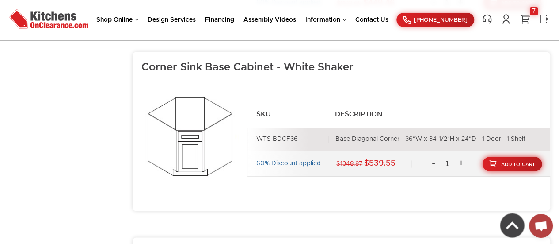
click at [521, 161] on span "Add To Cart" at bounding box center [518, 163] width 34 height 5
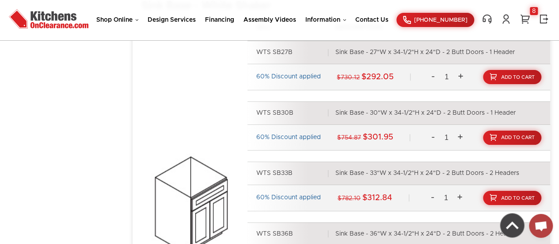
scroll to position [1647, 0]
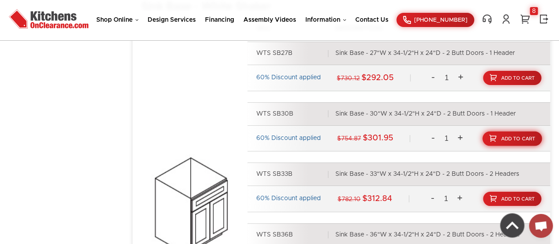
click at [506, 131] on link "Add To Cart" at bounding box center [513, 138] width 60 height 15
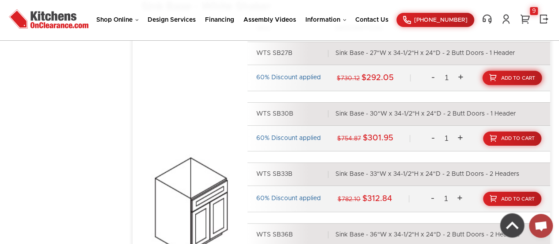
click at [506, 76] on span "Add To Cart" at bounding box center [518, 78] width 34 height 5
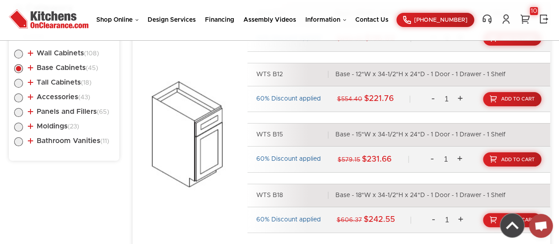
scroll to position [469, 0]
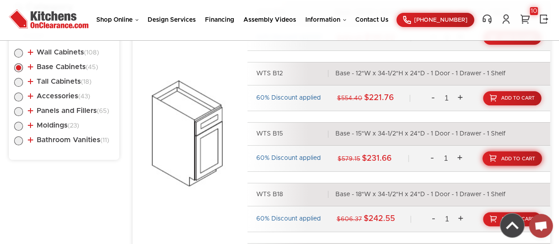
click at [509, 159] on span "Add To Cart" at bounding box center [518, 158] width 34 height 5
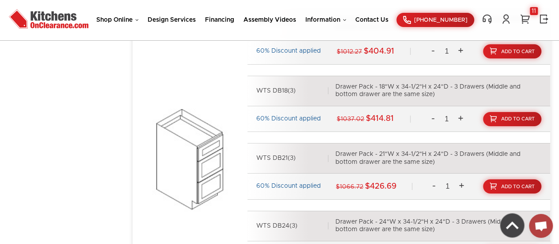
scroll to position [3257, 0]
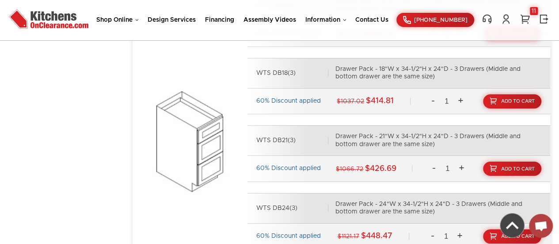
drag, startPoint x: 451, startPoint y: 206, endPoint x: 448, endPoint y: 198, distance: 8.5
click at [448, 200] on div "Drawer Pack - 24"W x 34-1/2"H x 24"D - 3 Drawers (Middle and bottom drawer are …" at bounding box center [439, 207] width 206 height 15
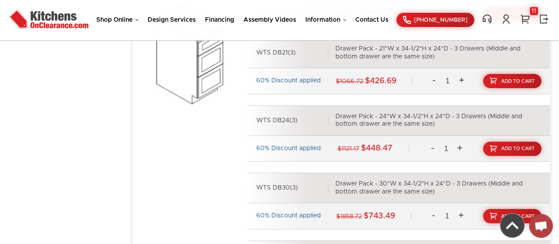
scroll to position [3345, 0]
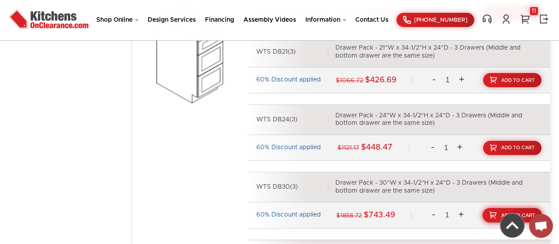
click at [507, 212] on span "Add To Cart" at bounding box center [518, 214] width 34 height 5
click at [479, 191] on div "WTS DB30(3) Drawer Pack - 30"W x 34-1/2"H x 24"D - 3 Drawers (Middle and bottom…" at bounding box center [399, 187] width 303 height 31
click at [534, 8] on div "12" at bounding box center [534, 11] width 8 height 8
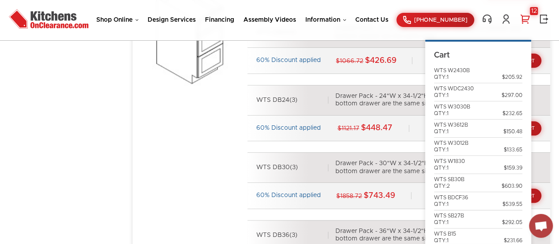
click at [479, 115] on link "WTS W3030B QTY:1 $232.65" at bounding box center [478, 109] width 88 height 13
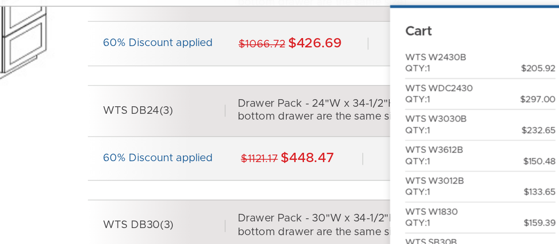
scroll to position [3362, 0]
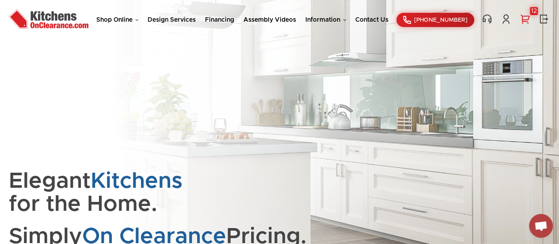
click at [534, 14] on div "12" at bounding box center [534, 11] width 8 height 8
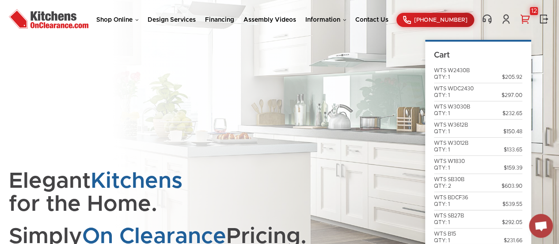
click at [483, 109] on link "WTS W3030B QTY: 1 $232.65" at bounding box center [478, 109] width 88 height 13
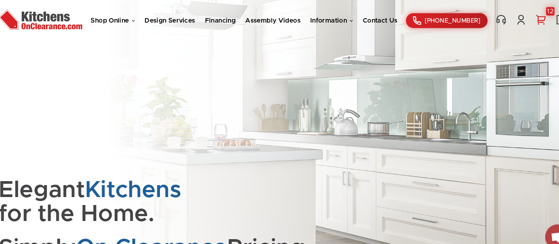
click at [534, 13] on div "12" at bounding box center [534, 11] width 8 height 8
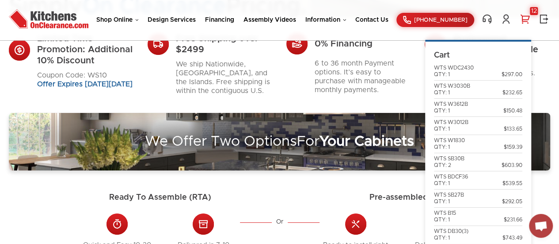
scroll to position [248, 0]
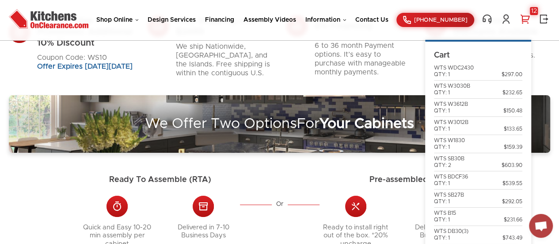
click at [457, 236] on div "WTS DB30(3) QTY: 1" at bounding box center [451, 234] width 34 height 13
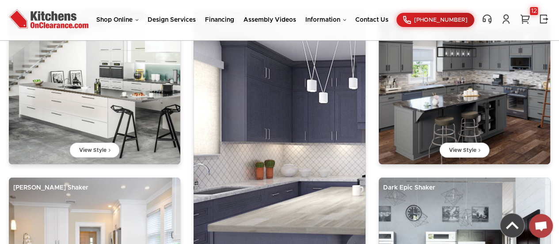
scroll to position [652, 0]
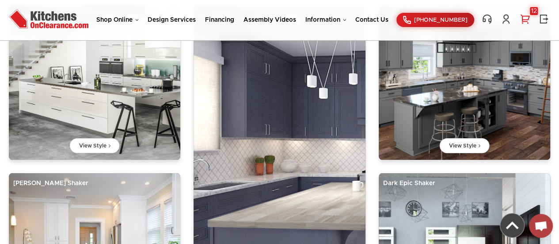
click at [534, 10] on div "12" at bounding box center [534, 11] width 8 height 8
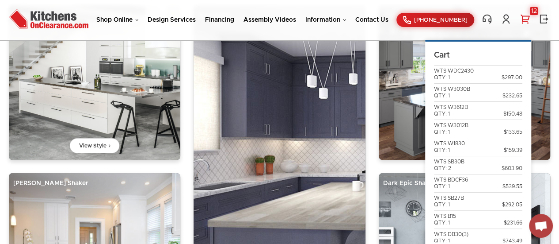
scroll to position [21, 0]
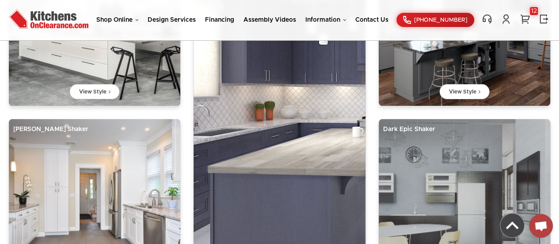
scroll to position [707, 0]
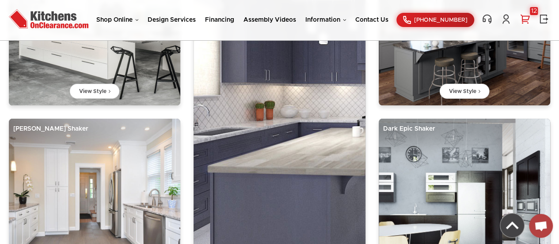
click at [533, 8] on div "12" at bounding box center [534, 11] width 8 height 8
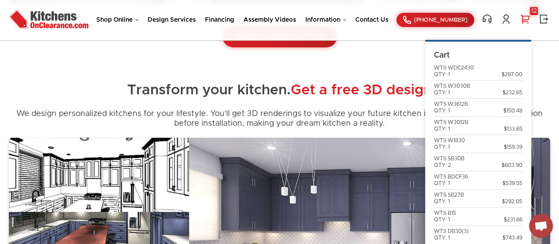
scroll to position [970, 0]
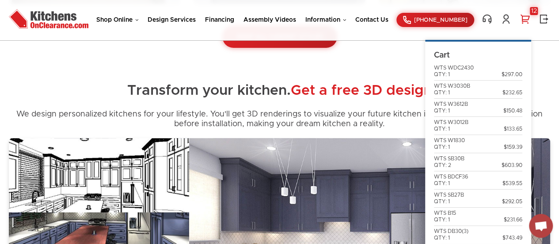
click at [524, 18] on link "12" at bounding box center [525, 19] width 12 height 11
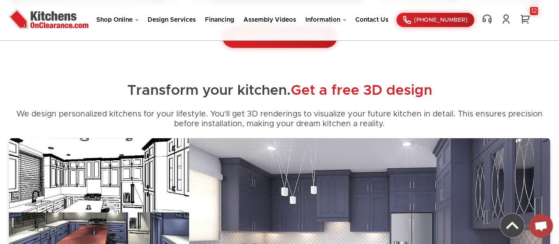
drag, startPoint x: 524, startPoint y: 18, endPoint x: 544, endPoint y: 21, distance: 20.1
click at [544, 21] on link at bounding box center [544, 19] width 12 height 11
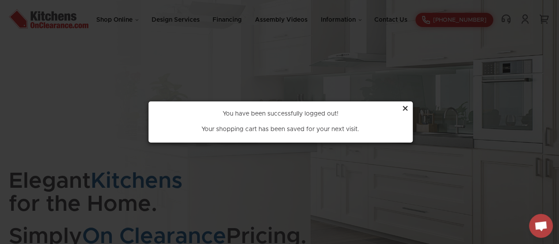
click at [403, 107] on div "×" at bounding box center [405, 109] width 7 height 17
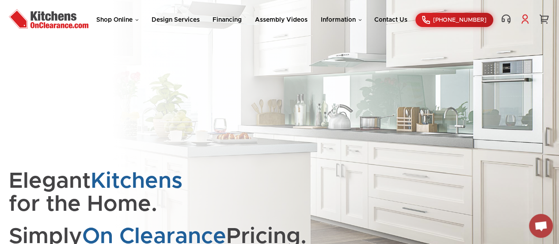
click at [525, 21] on link at bounding box center [525, 19] width 12 height 11
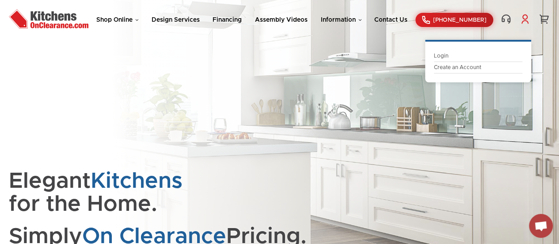
click at [456, 56] on link "Login" at bounding box center [478, 56] width 88 height 7
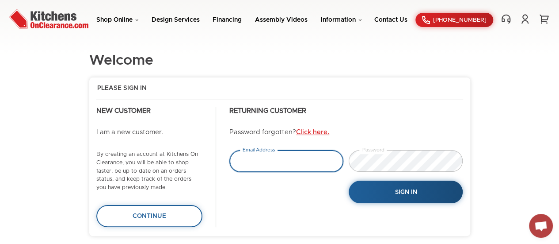
click at [297, 162] on input "email" at bounding box center [287, 161] width 114 height 22
type input "[EMAIL_ADDRESS][DOMAIN_NAME]"
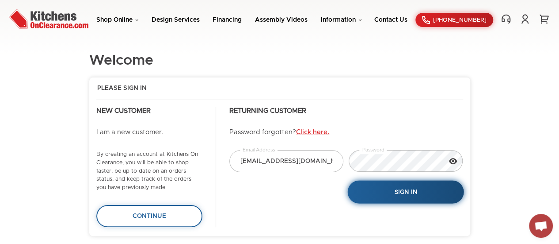
click at [382, 183] on button "Sign In" at bounding box center [406, 191] width 116 height 23
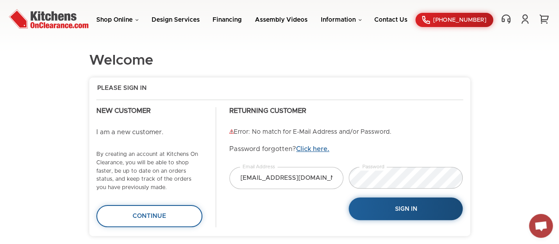
click at [315, 145] on link "Click here." at bounding box center [312, 148] width 33 height 7
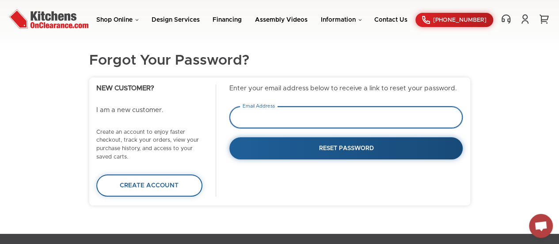
click at [298, 115] on input "email" at bounding box center [347, 117] width 234 height 22
drag, startPoint x: 298, startPoint y: 115, endPoint x: 265, endPoint y: 118, distance: 33.3
click at [265, 118] on input "email" at bounding box center [347, 117] width 234 height 22
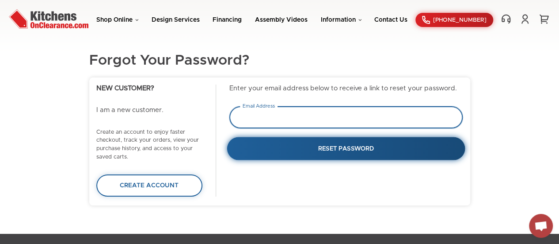
type input "[EMAIL_ADDRESS][DOMAIN_NAME]"
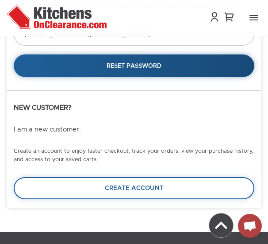
scroll to position [80, 0]
